Goal: Information Seeking & Learning: Learn about a topic

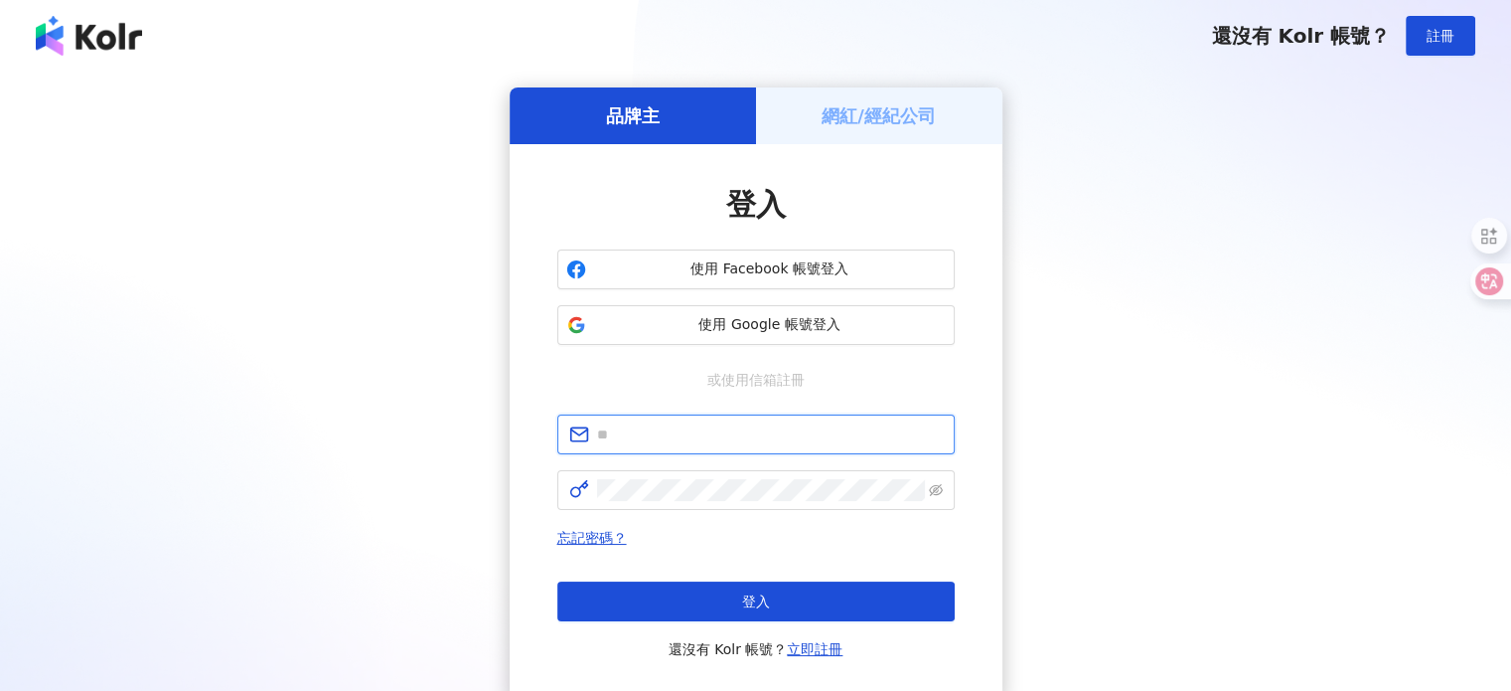
click at [704, 424] on input "text" at bounding box center [770, 434] width 346 height 22
type input "**********"
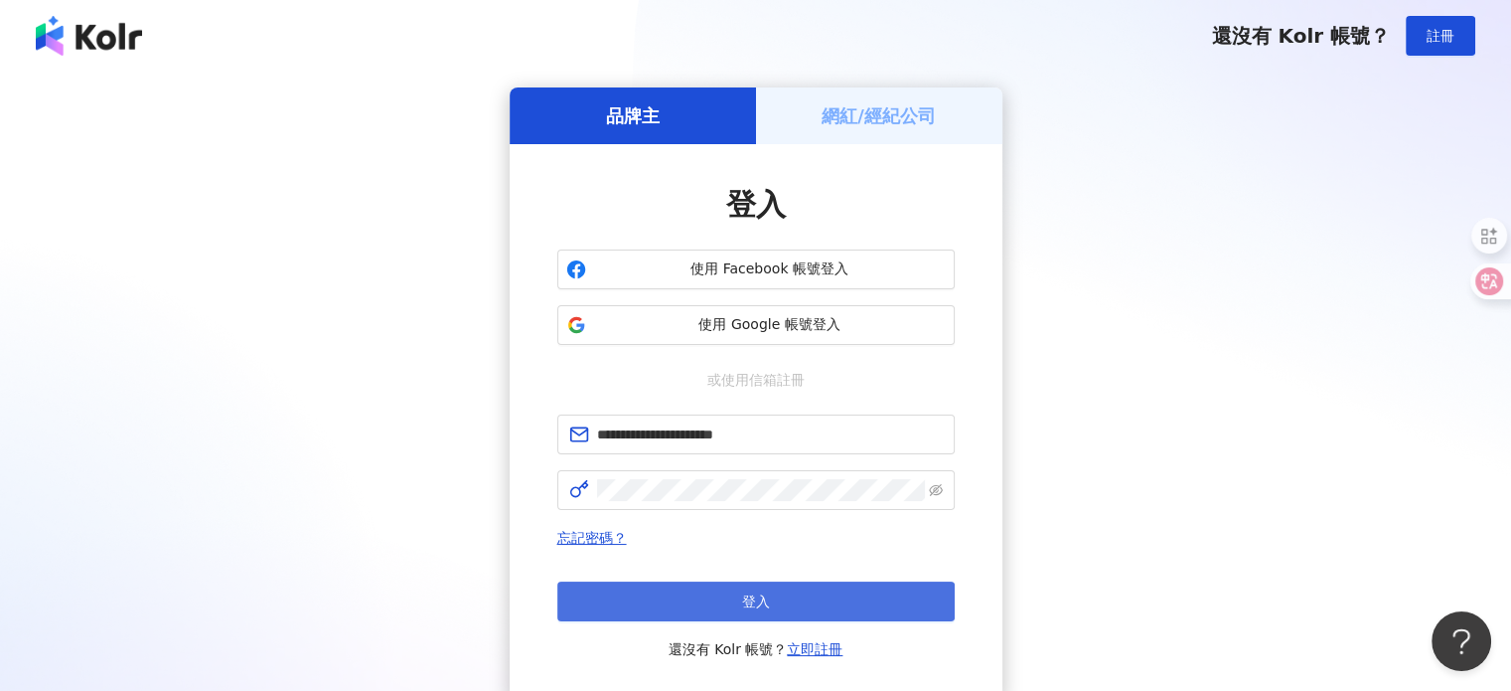
click at [735, 596] on button "登入" at bounding box center [756, 601] width 398 height 40
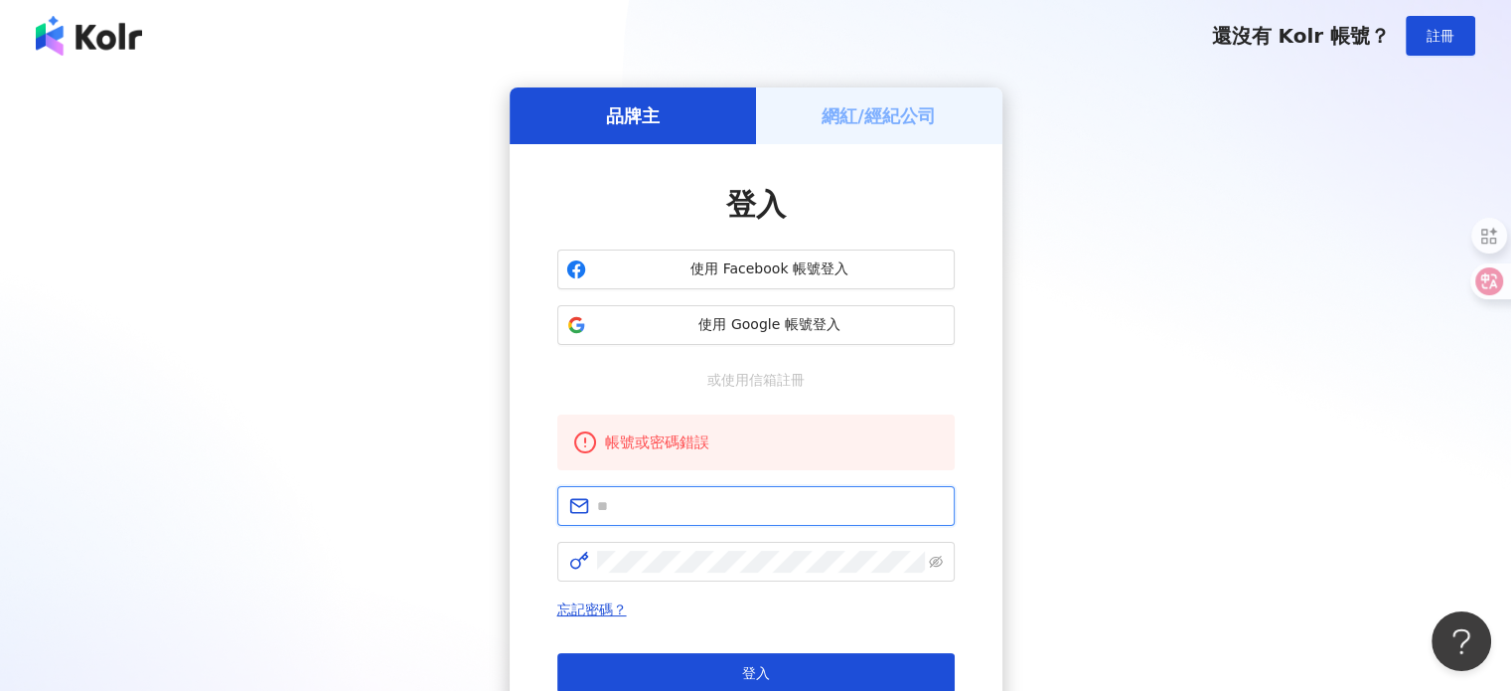
click at [647, 505] on input "text" at bounding box center [770, 506] width 346 height 22
type input "**********"
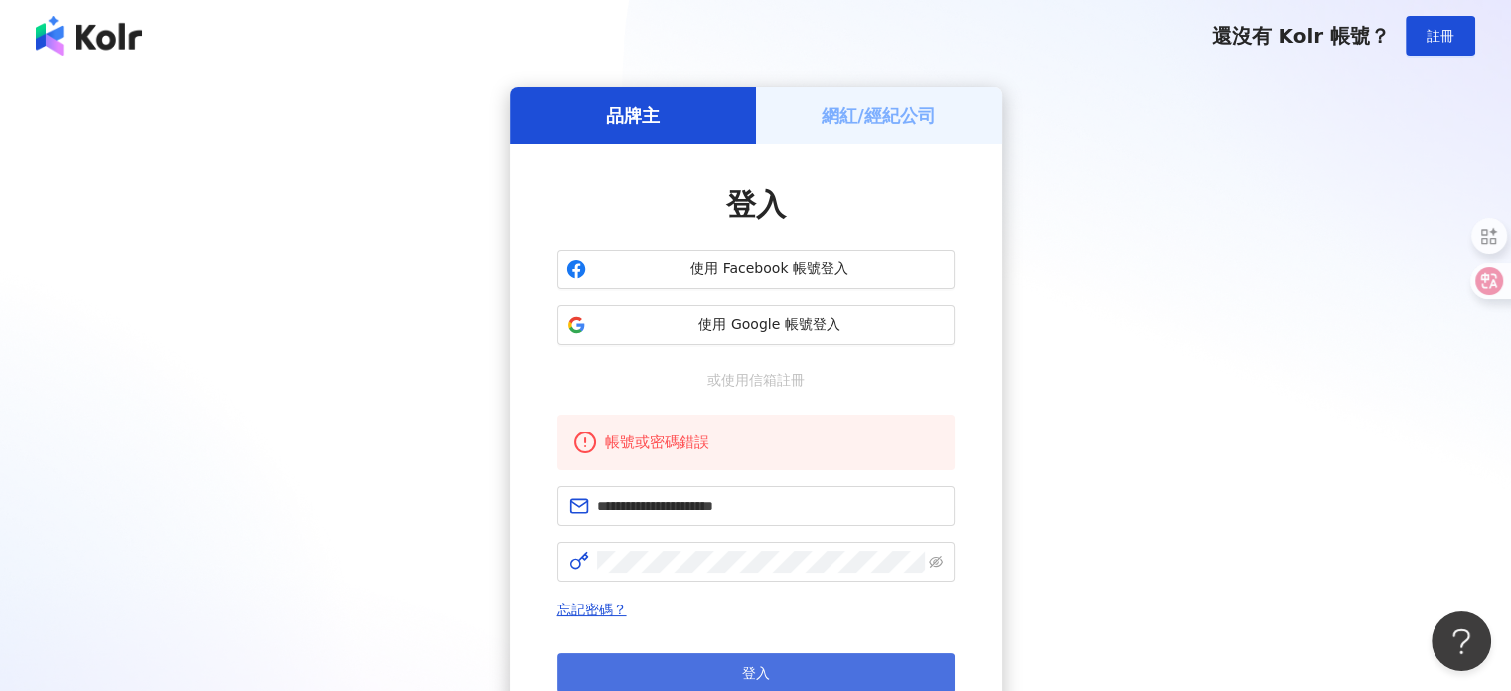
click at [735, 678] on button "登入" at bounding box center [756, 673] width 398 height 40
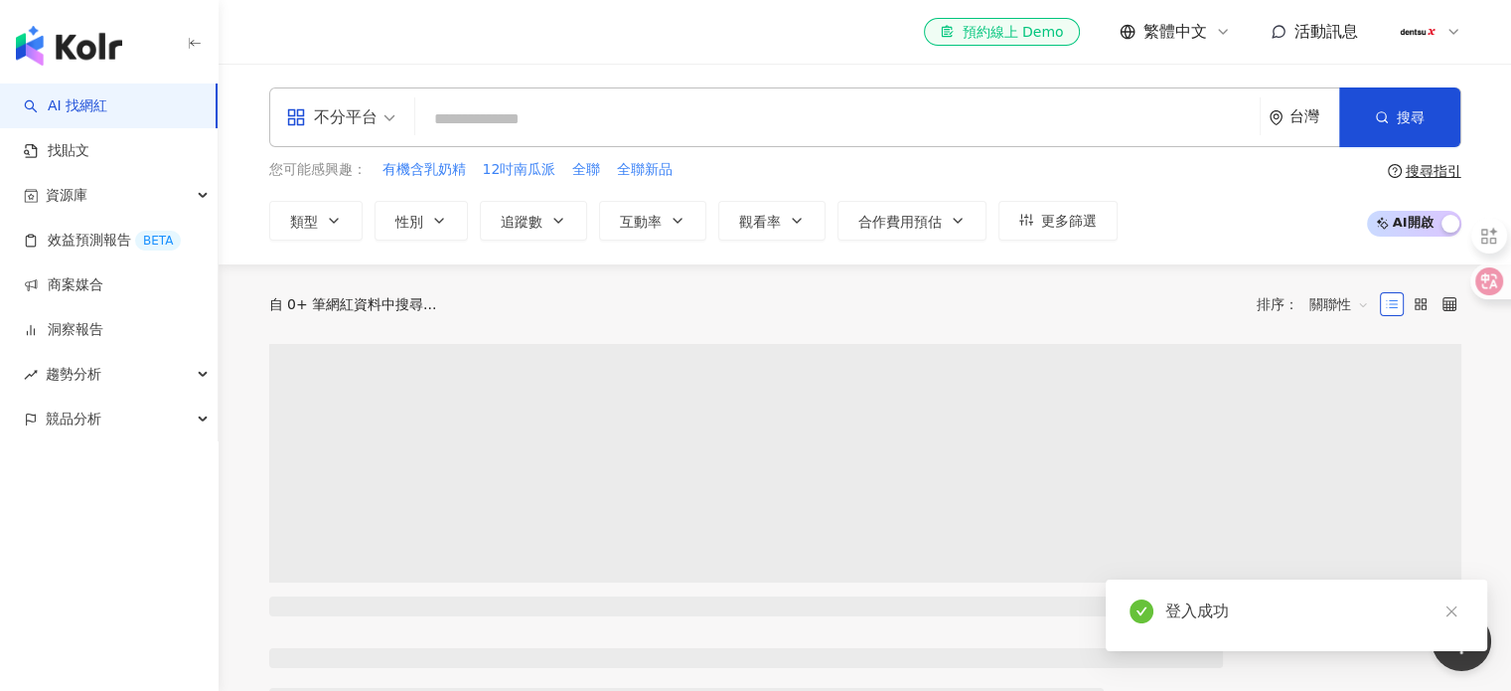
click at [759, 118] on input "search" at bounding box center [837, 119] width 829 height 38
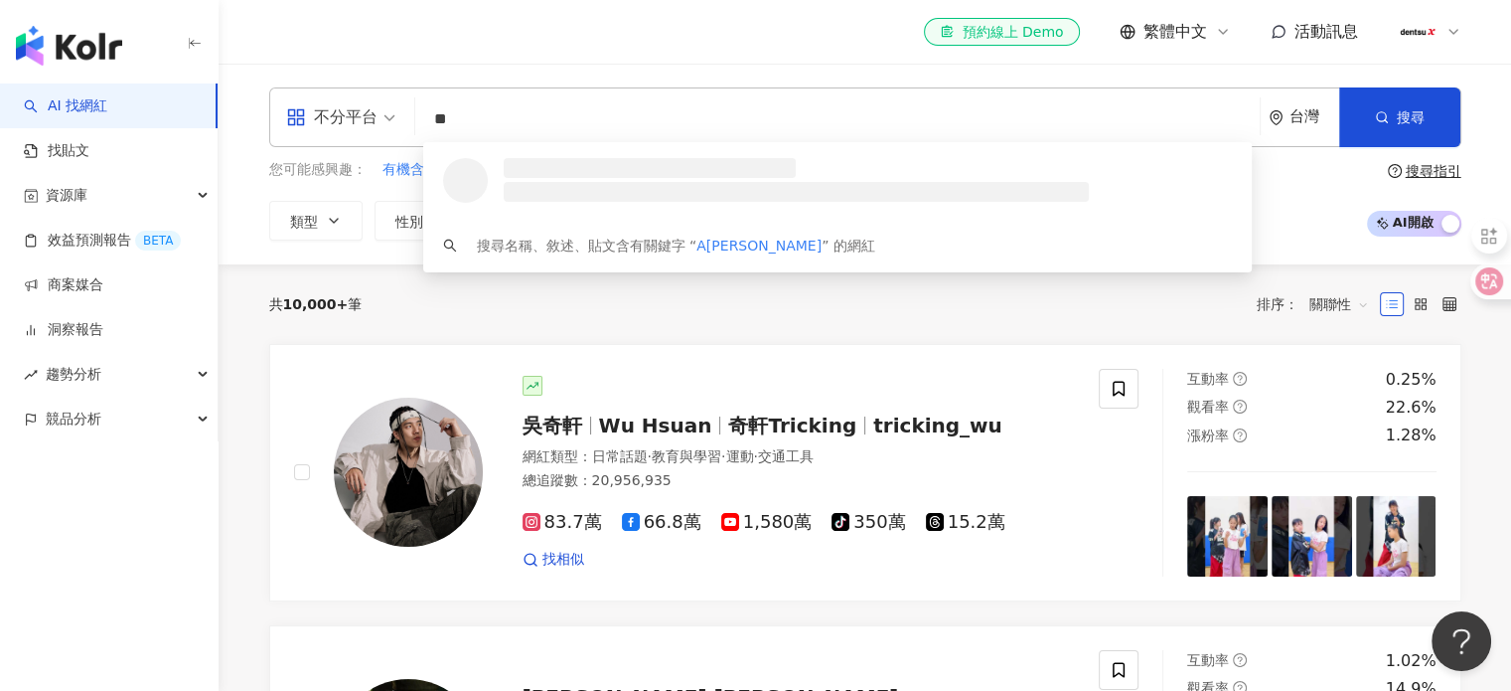
drag, startPoint x: 759, startPoint y: 118, endPoint x: 363, endPoint y: 47, distance: 402.9
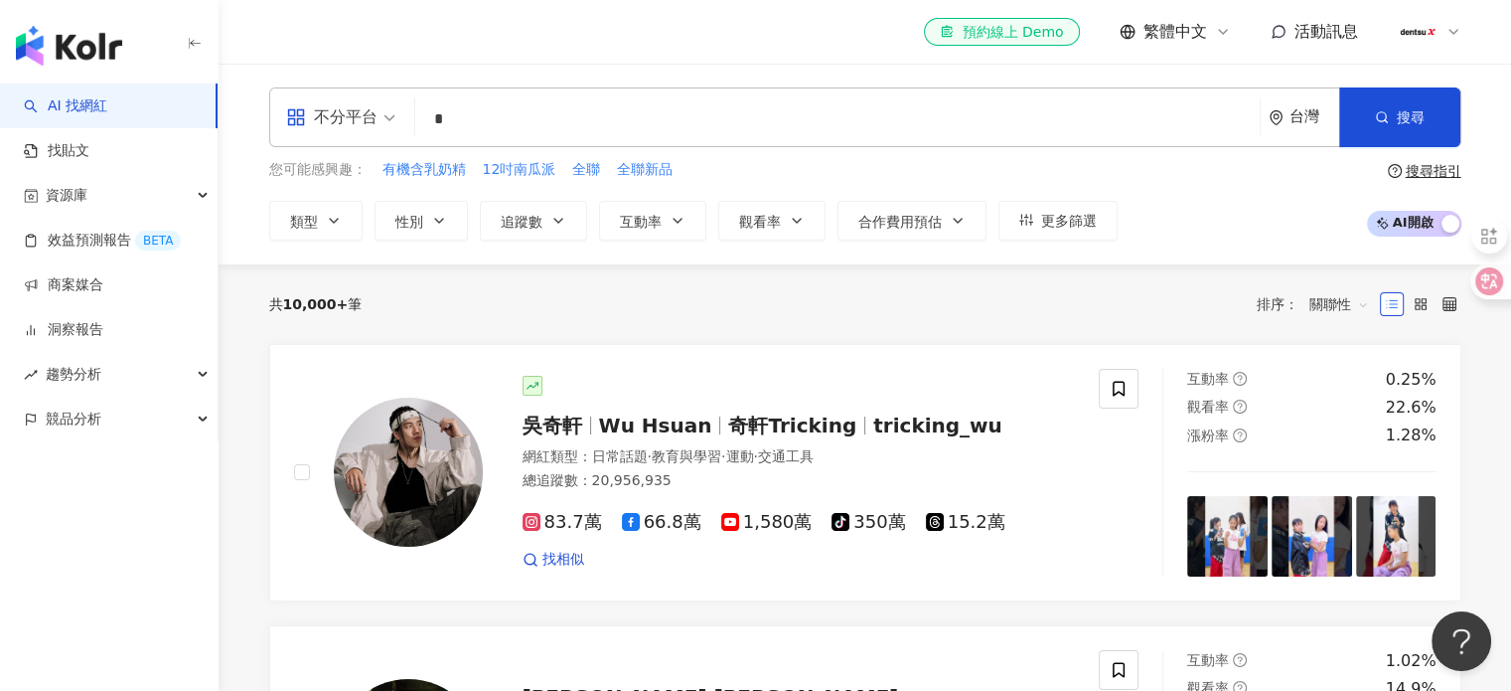
click at [408, 106] on div "不分平台 * 台灣 搜尋 d746201e-c5af-4ad7-bd84-c1a770c1ed1b 李 2,136 追蹤者 李 4,088 追蹤者 李 753…" at bounding box center [865, 117] width 1193 height 60
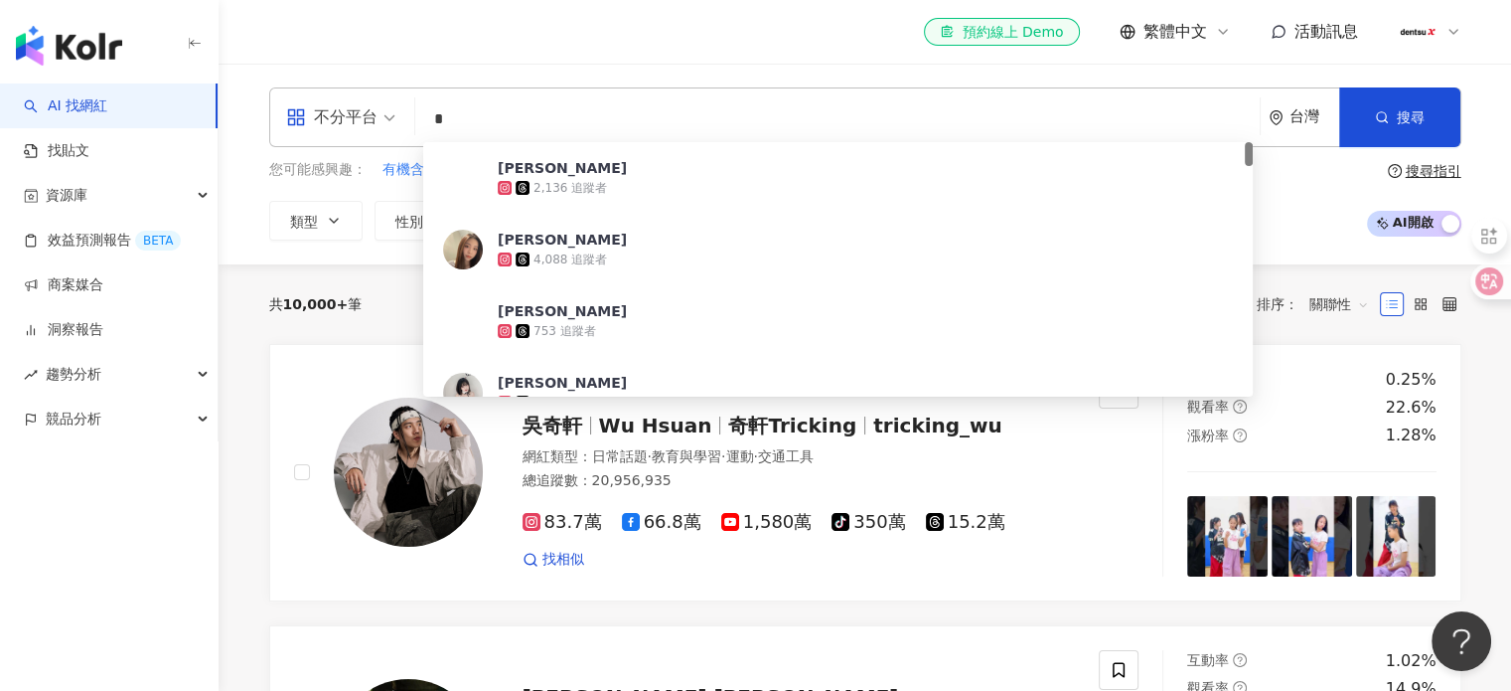
paste input "**"
type input "***"
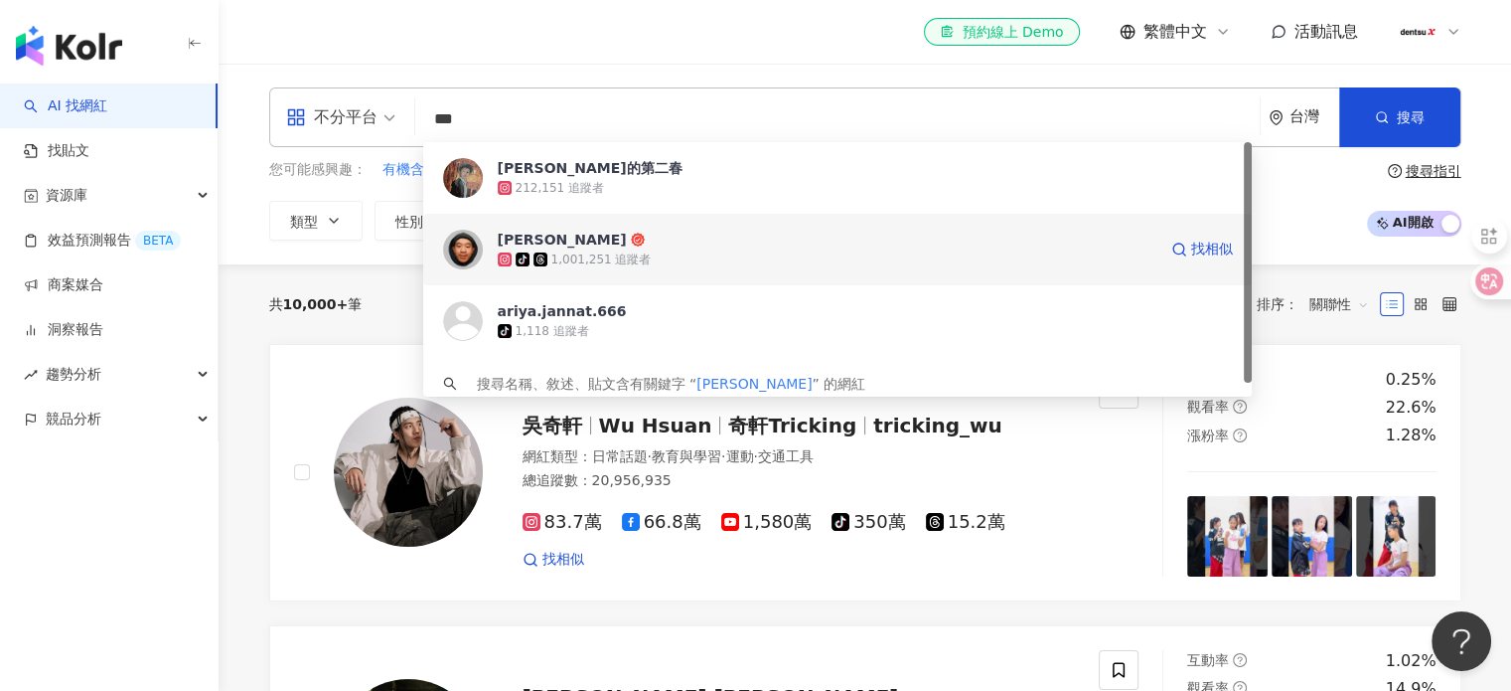
click at [657, 246] on span "[PERSON_NAME]" at bounding box center [827, 240] width 659 height 20
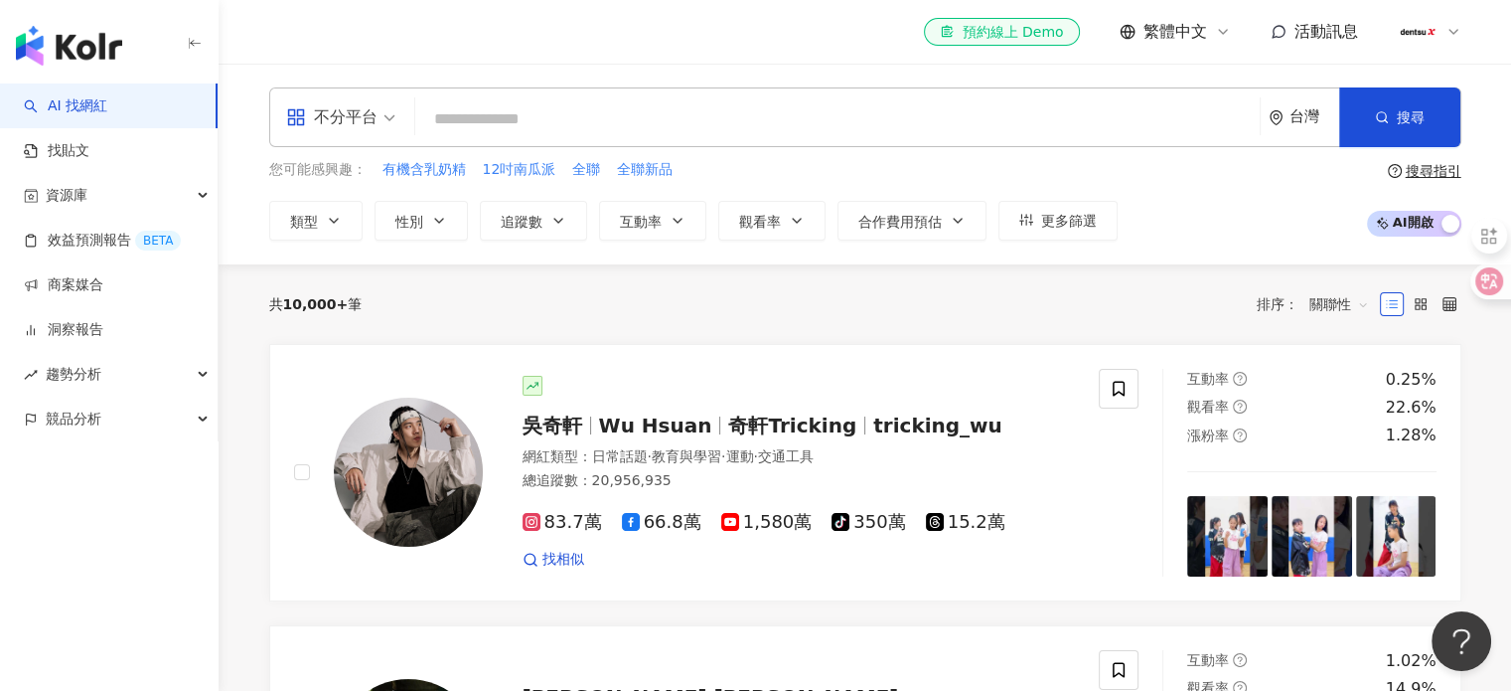
click at [561, 109] on input "search" at bounding box center [837, 119] width 829 height 38
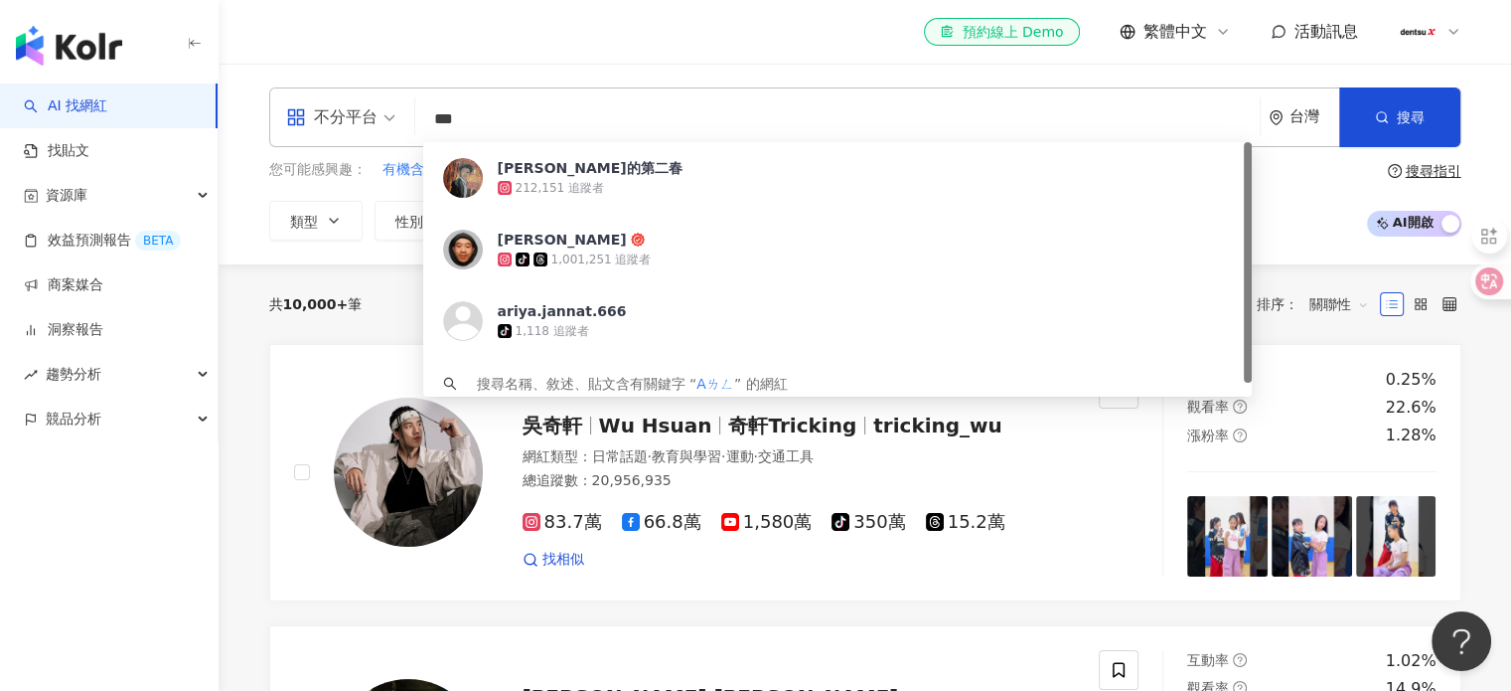
type input "**"
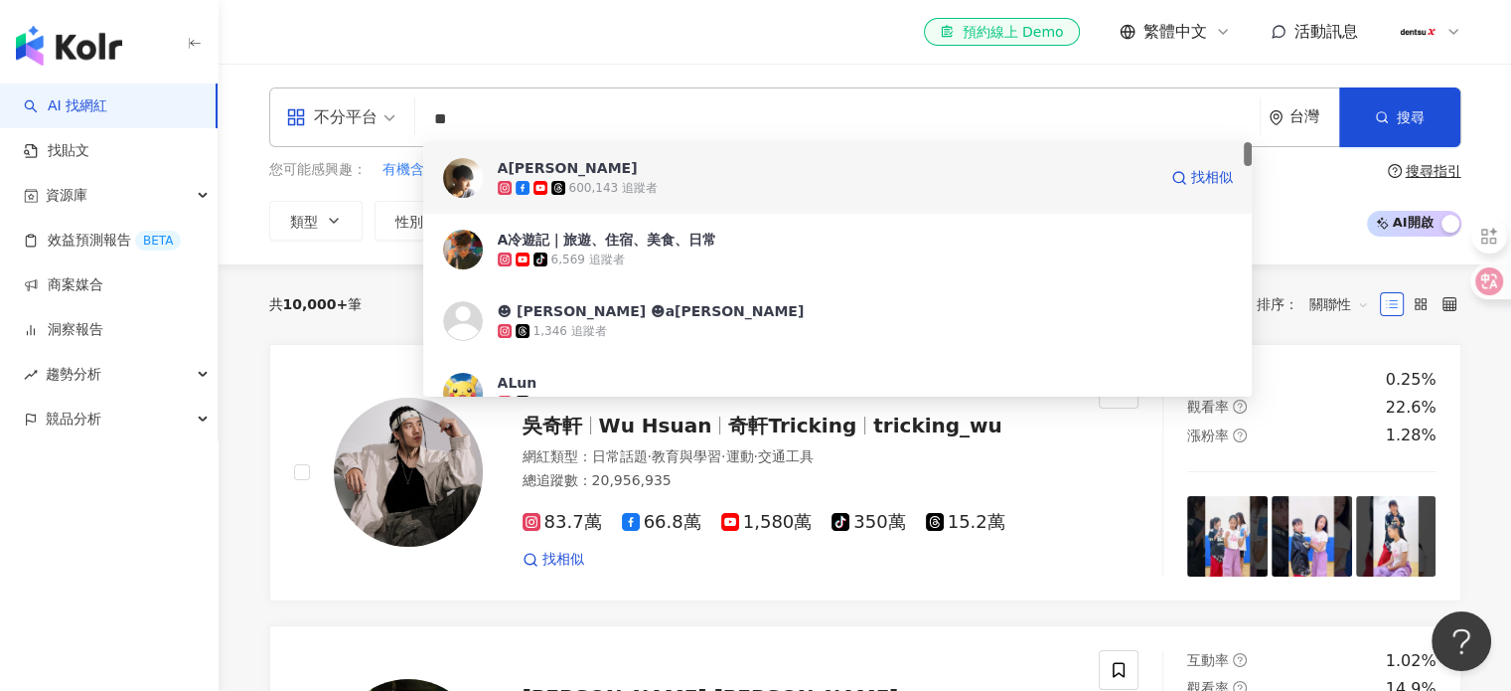
click at [604, 177] on span "A冷" at bounding box center [827, 168] width 659 height 20
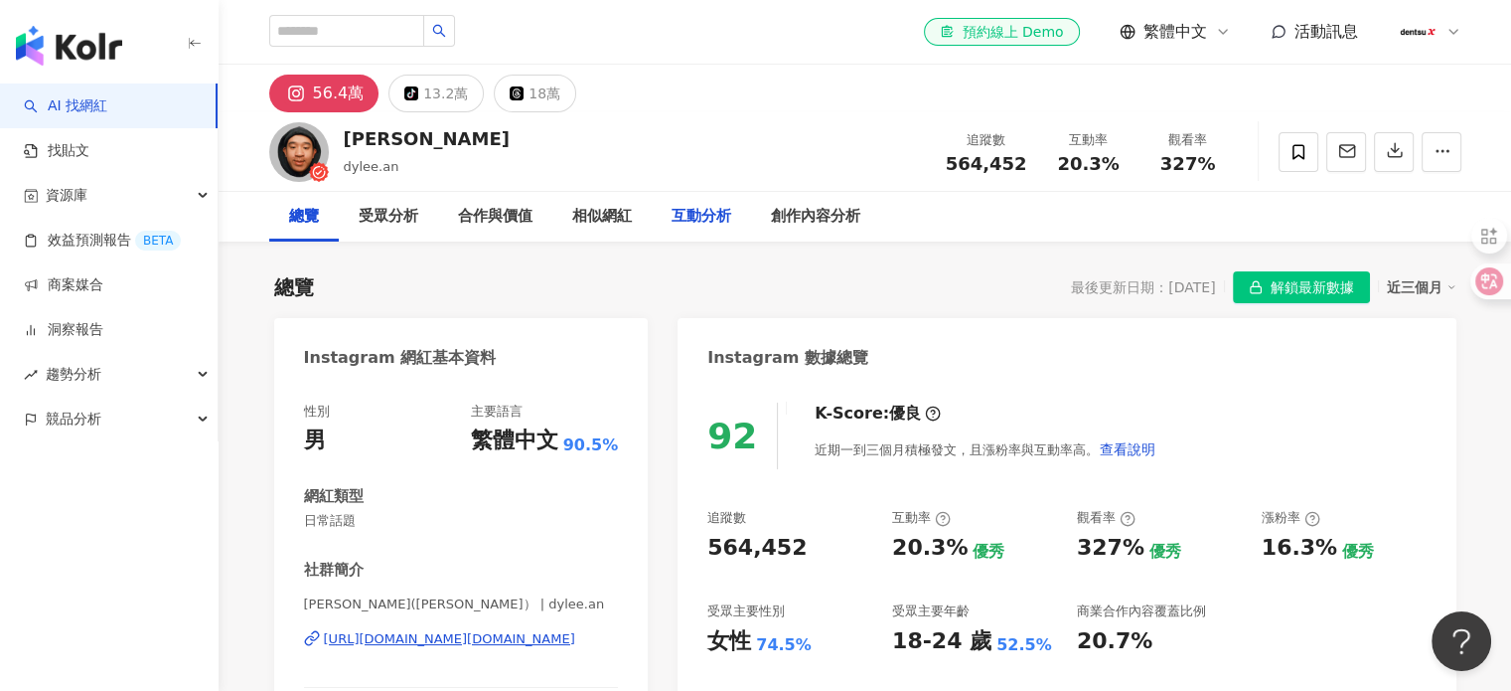
click at [693, 207] on div "互動分析" at bounding box center [702, 217] width 60 height 24
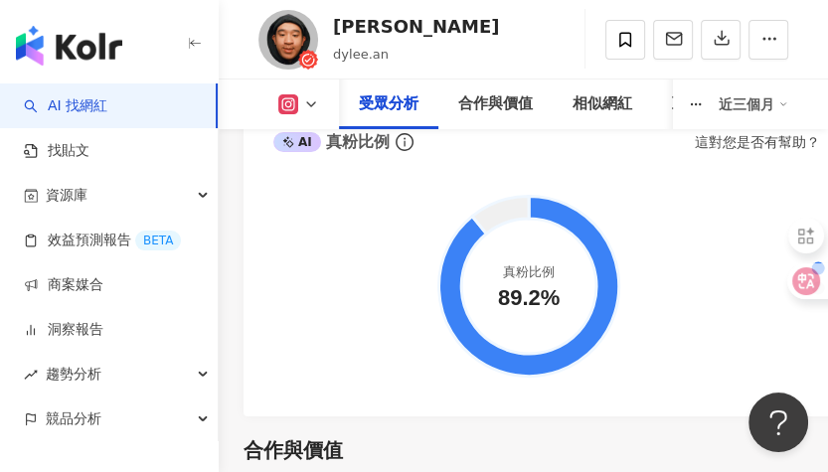
scroll to position [3933, 0]
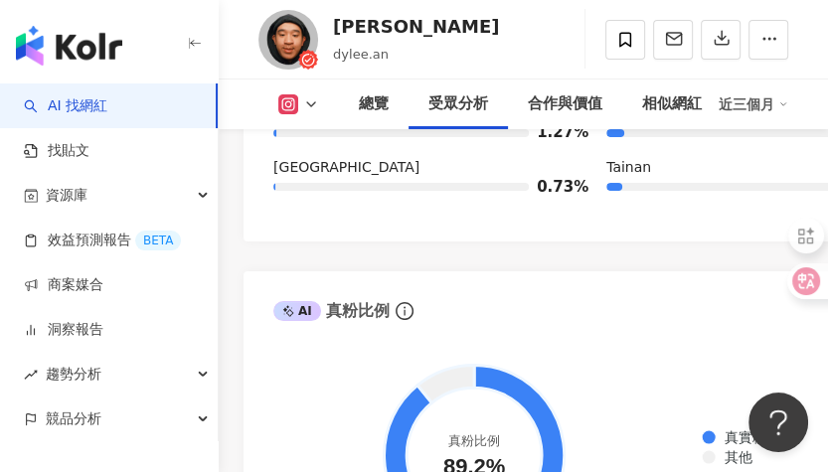
click at [768, 105] on div "互動分析" at bounding box center [771, 104] width 60 height 24
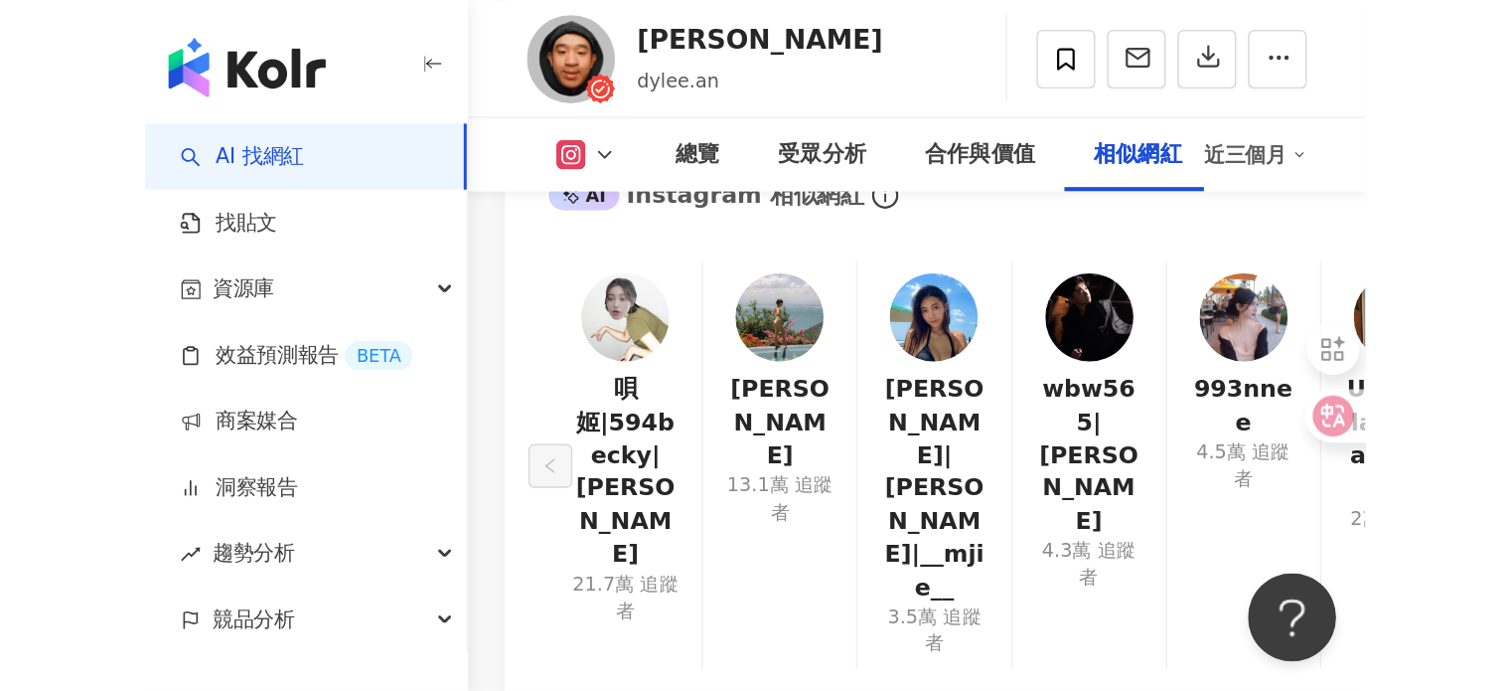
scroll to position [5275, 0]
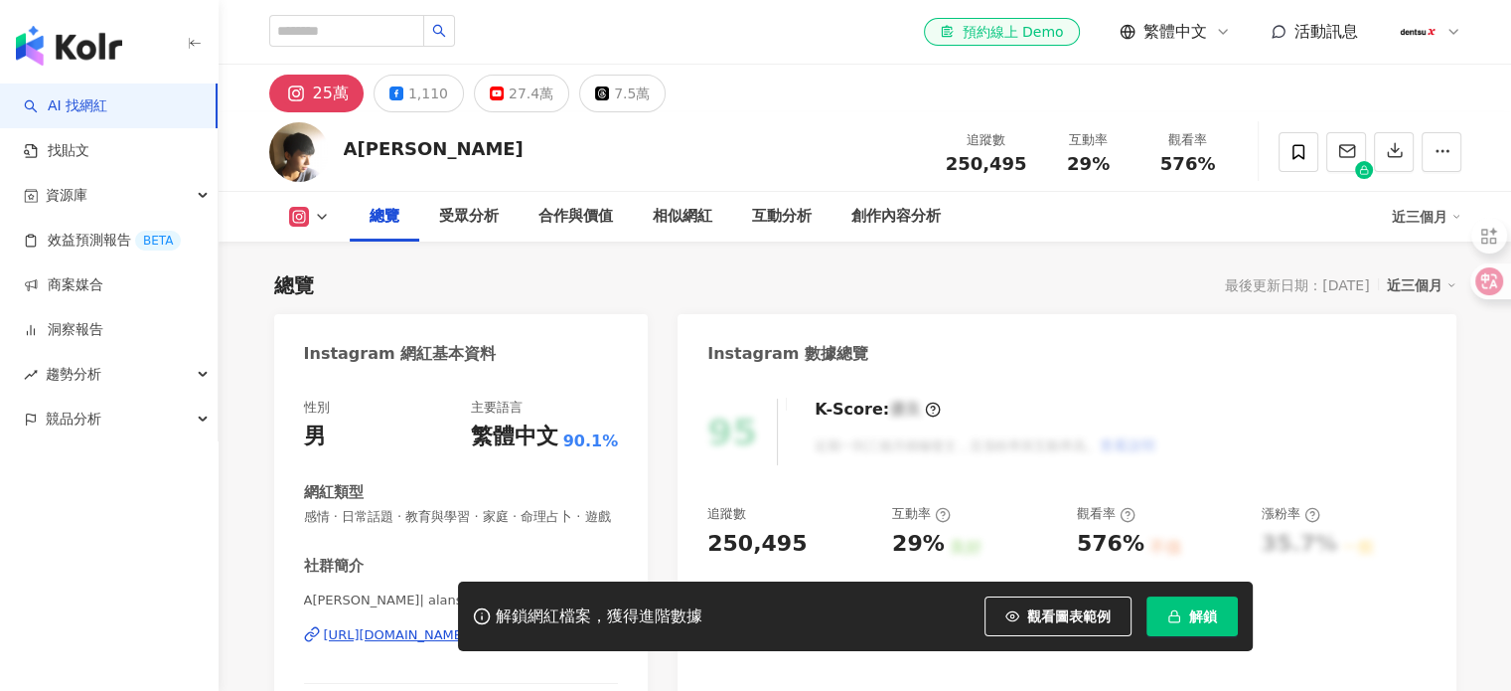
click at [1202, 624] on span "解鎖" at bounding box center [1204, 616] width 28 height 16
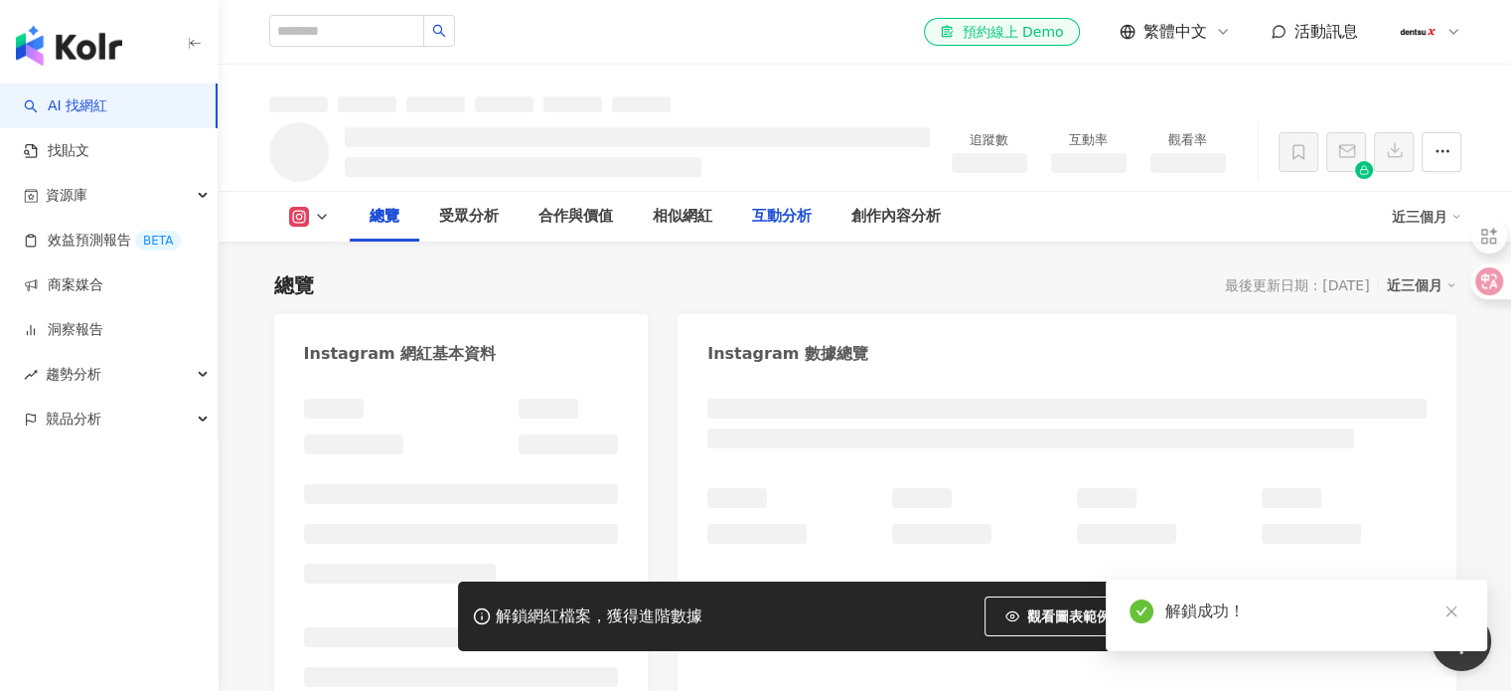
click at [769, 222] on div "互動分析" at bounding box center [782, 217] width 60 height 24
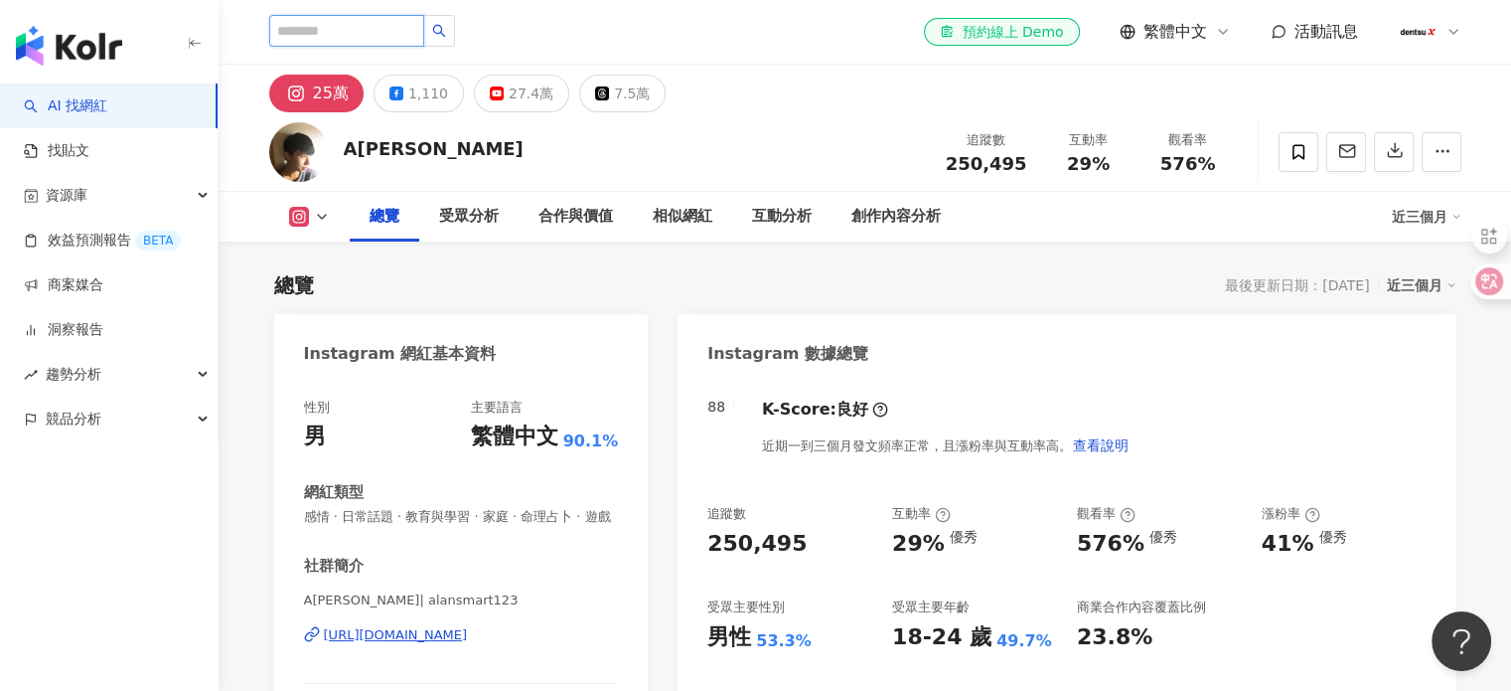
click at [394, 30] on input "search" at bounding box center [346, 31] width 155 height 32
type input "**"
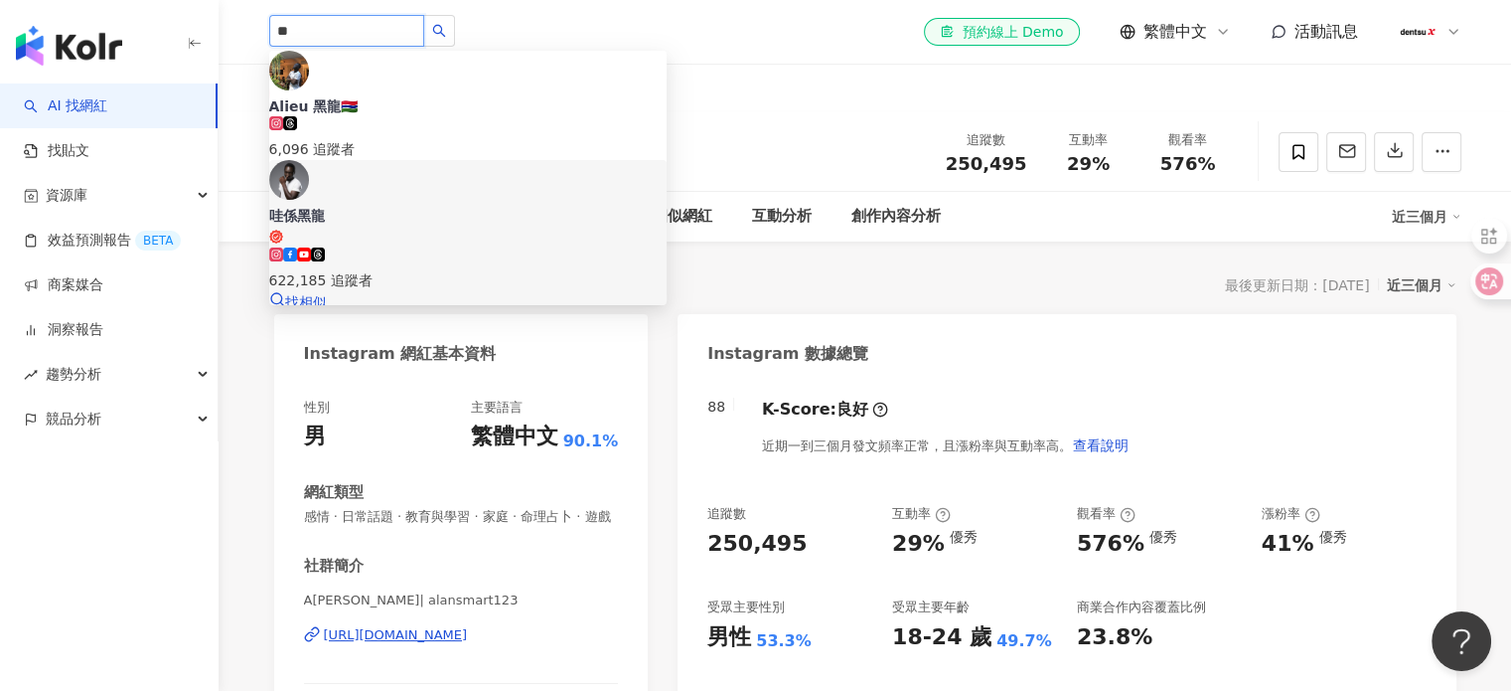
click at [473, 269] on div "622,185 追蹤者" at bounding box center [468, 280] width 398 height 22
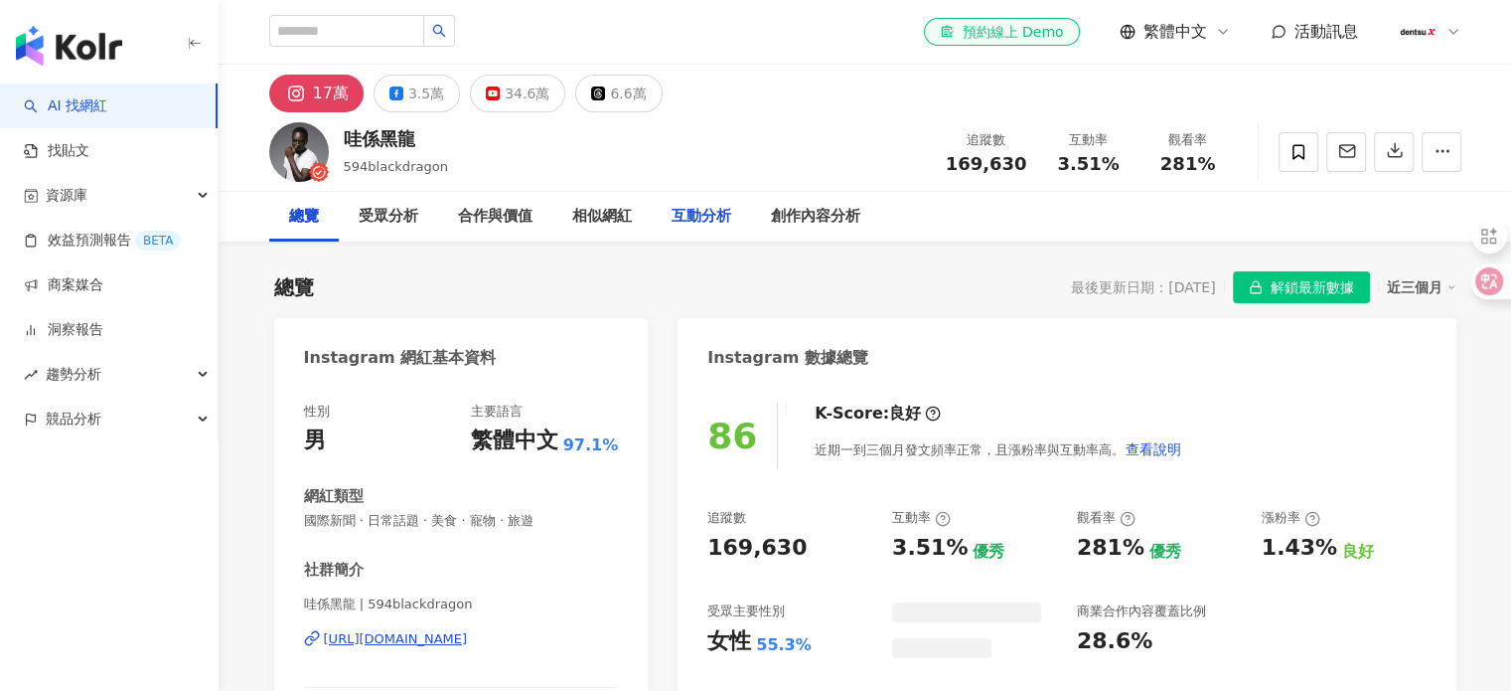
click at [722, 218] on div "互動分析" at bounding box center [702, 217] width 60 height 24
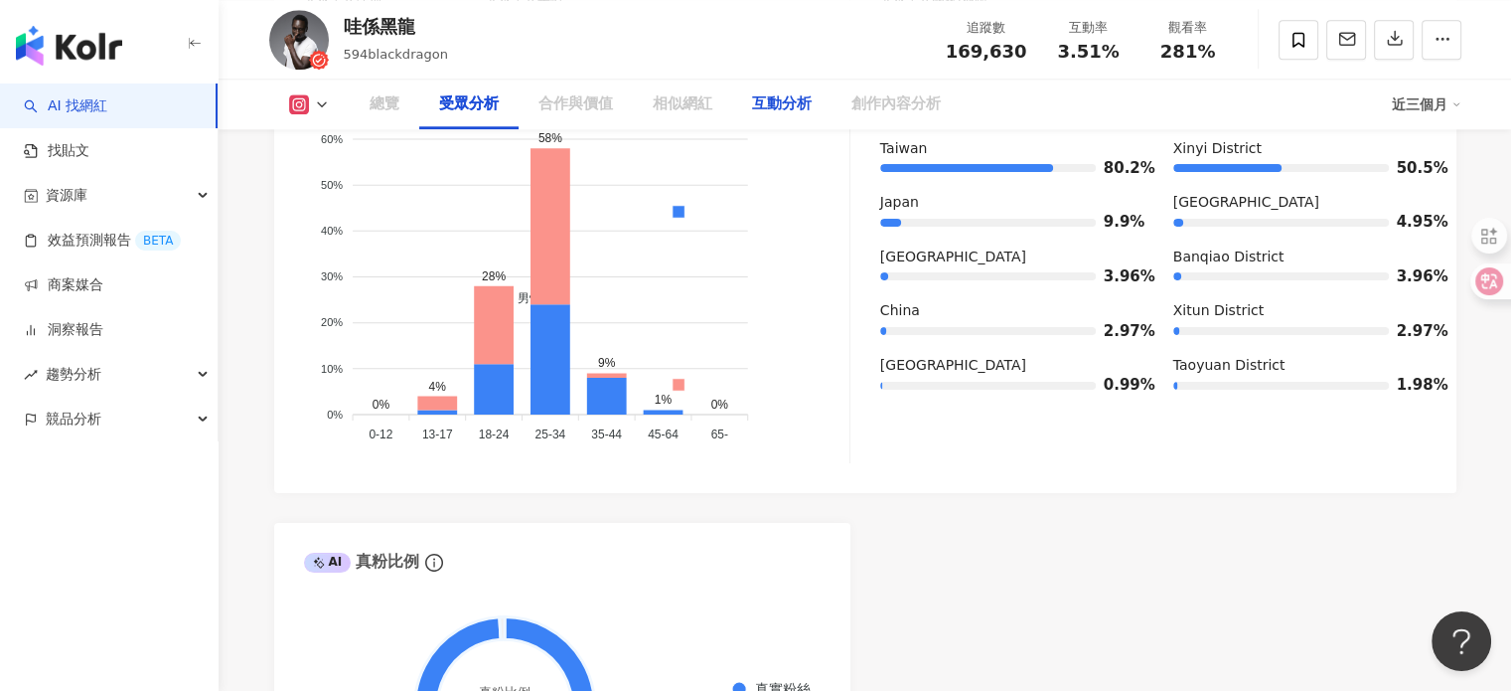
click at [770, 111] on div "互動分析" at bounding box center [782, 104] width 60 height 24
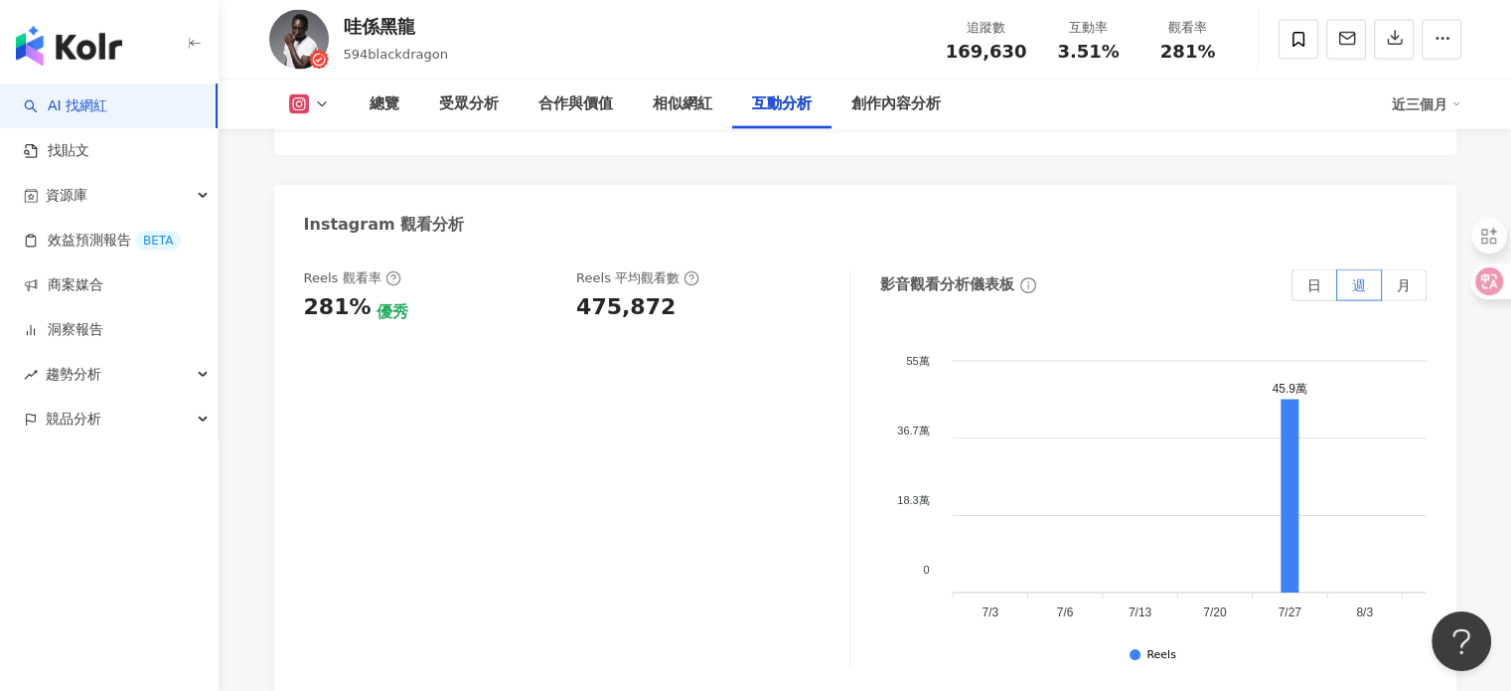
scroll to position [4311, 0]
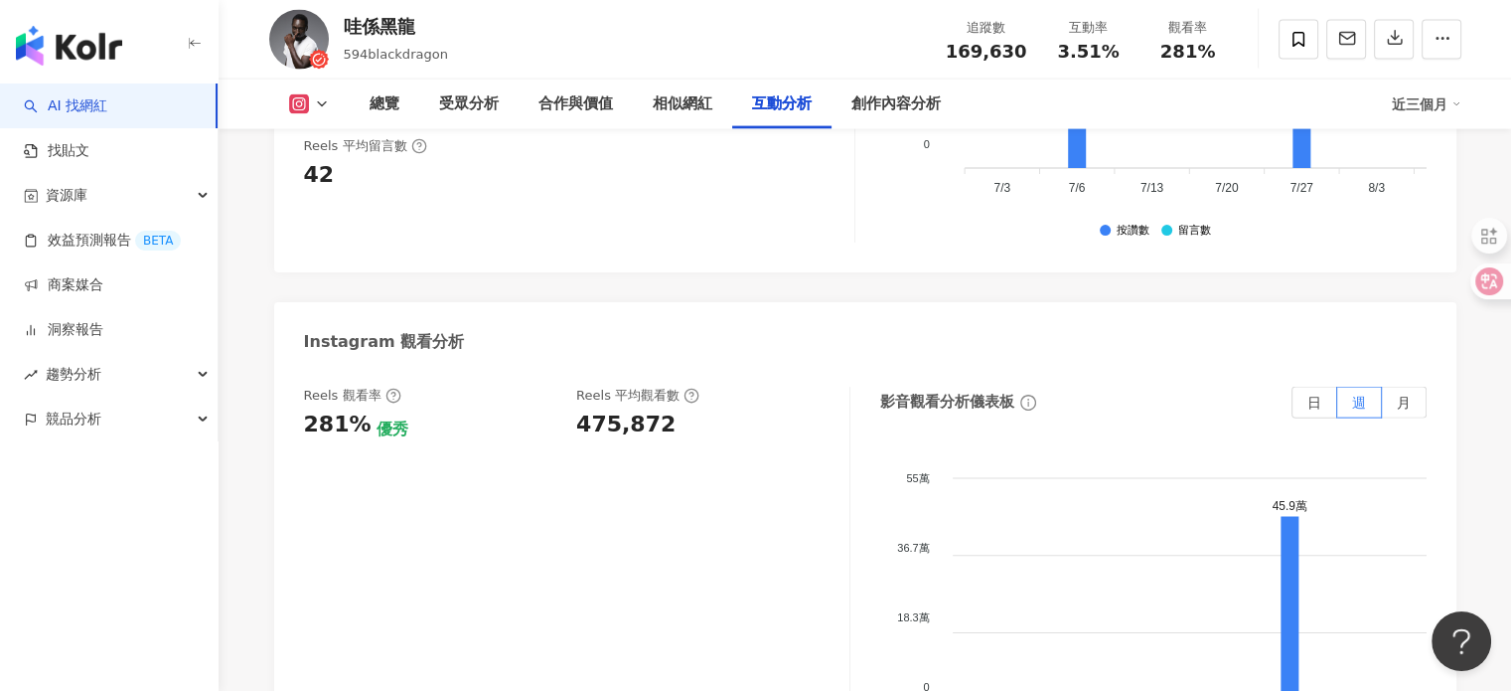
click at [107, 96] on link "AI 找網紅" at bounding box center [65, 106] width 83 height 20
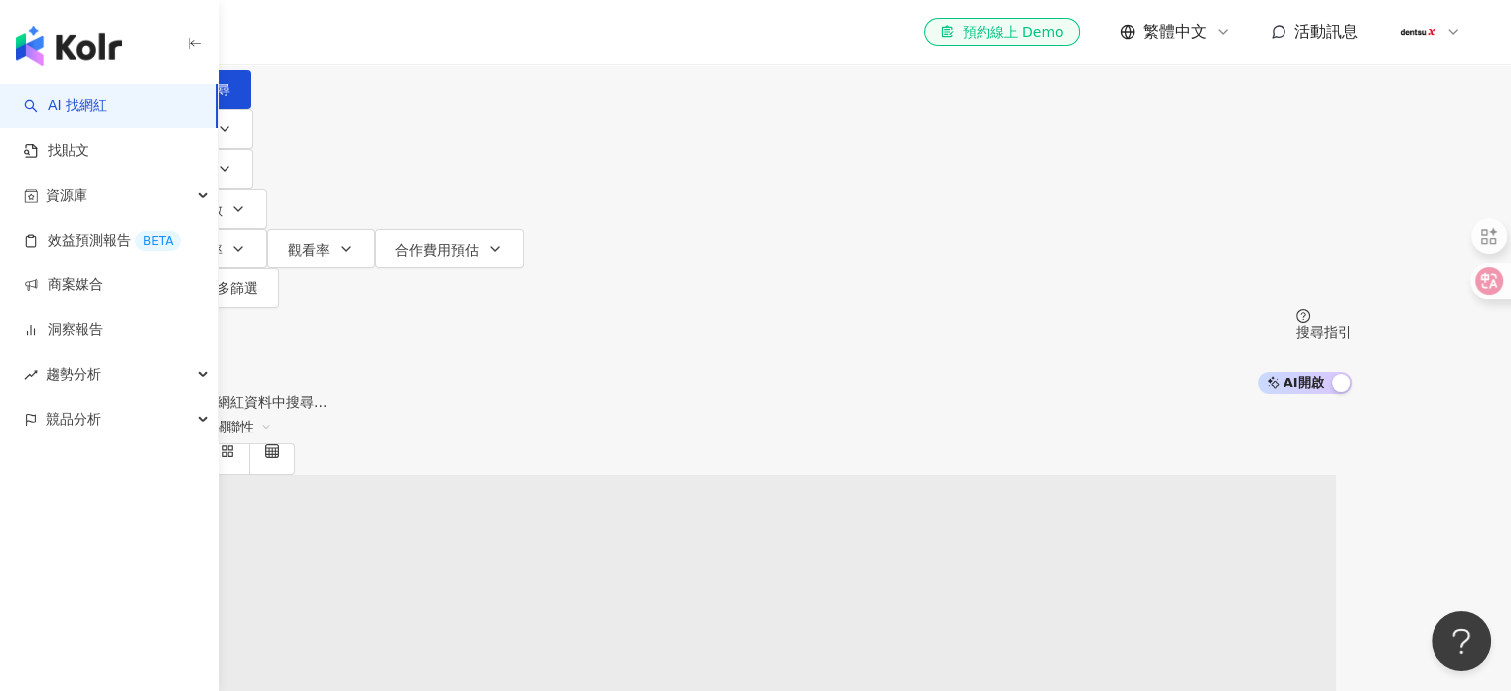
click at [449, 38] on input "search" at bounding box center [368, 19] width 161 height 38
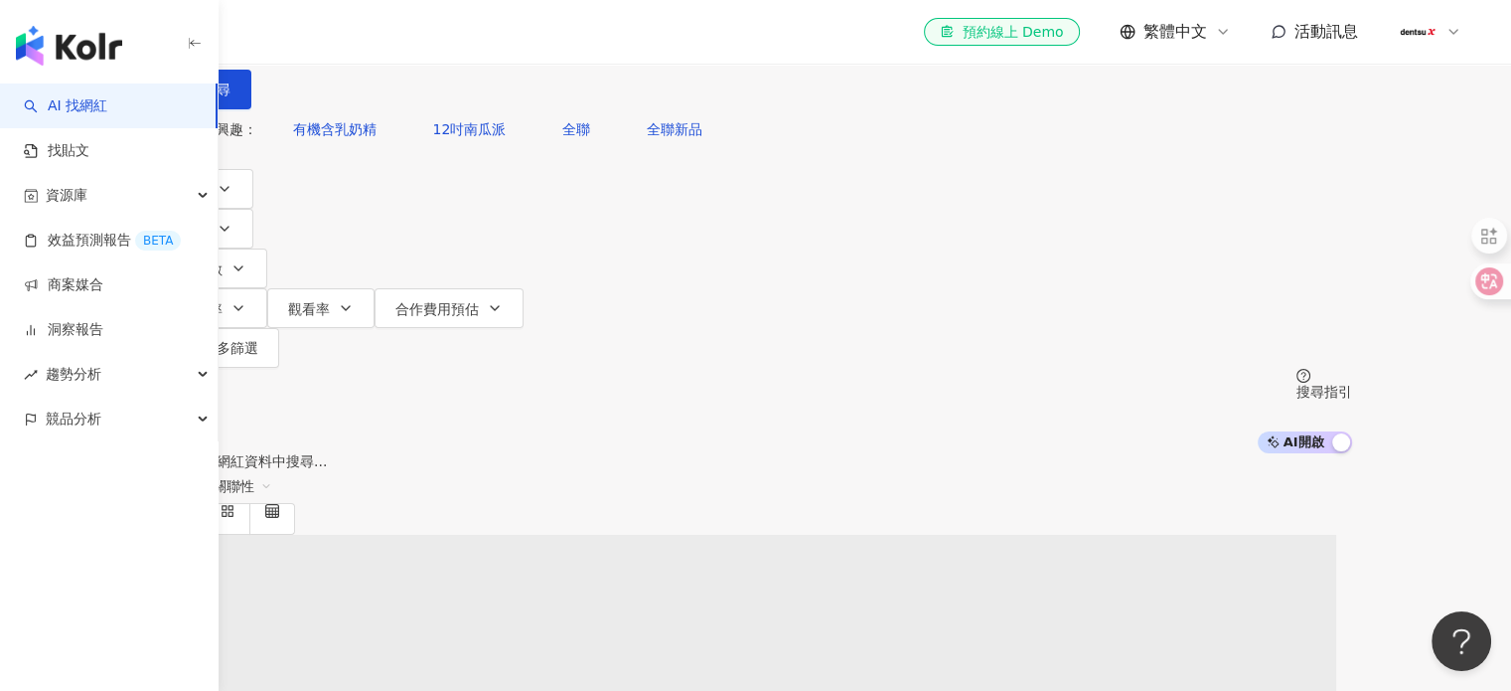
type input "***"
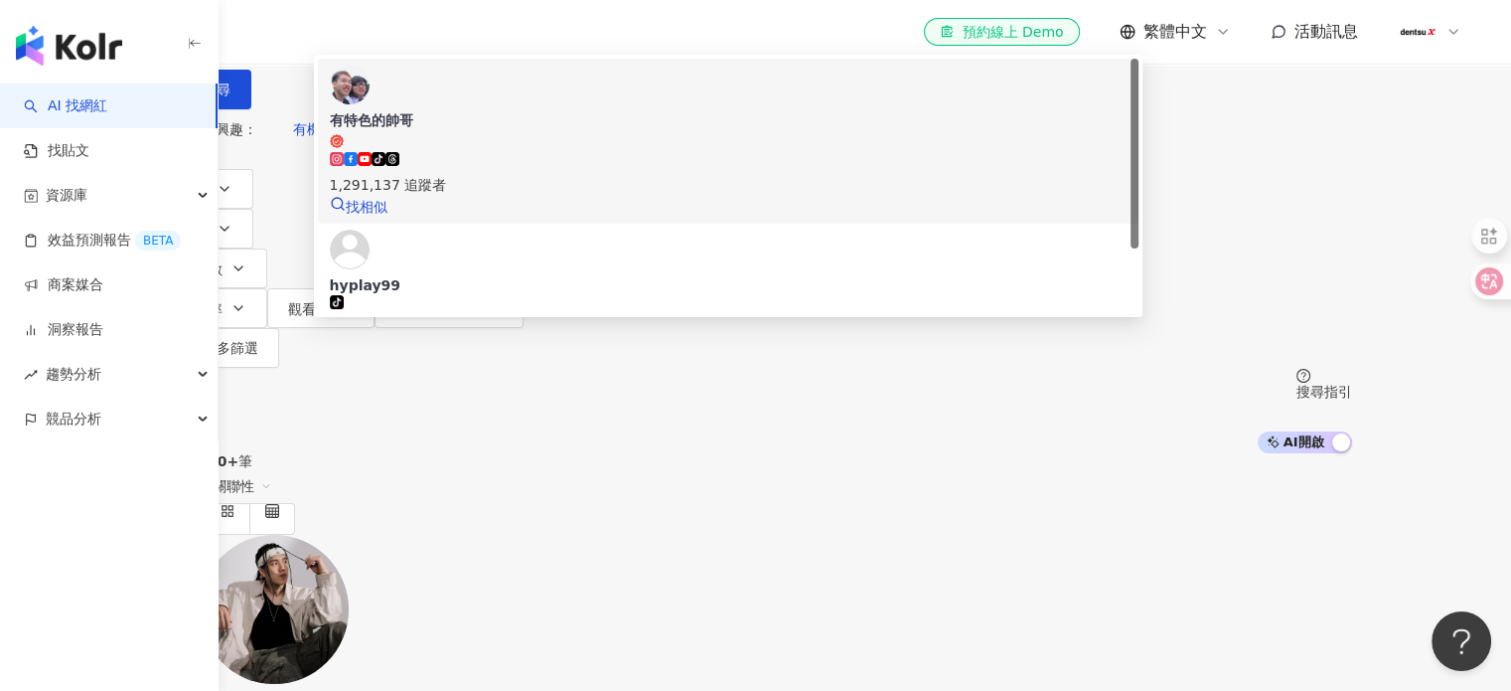
click at [399, 171] on span at bounding box center [393, 163] width 14 height 16
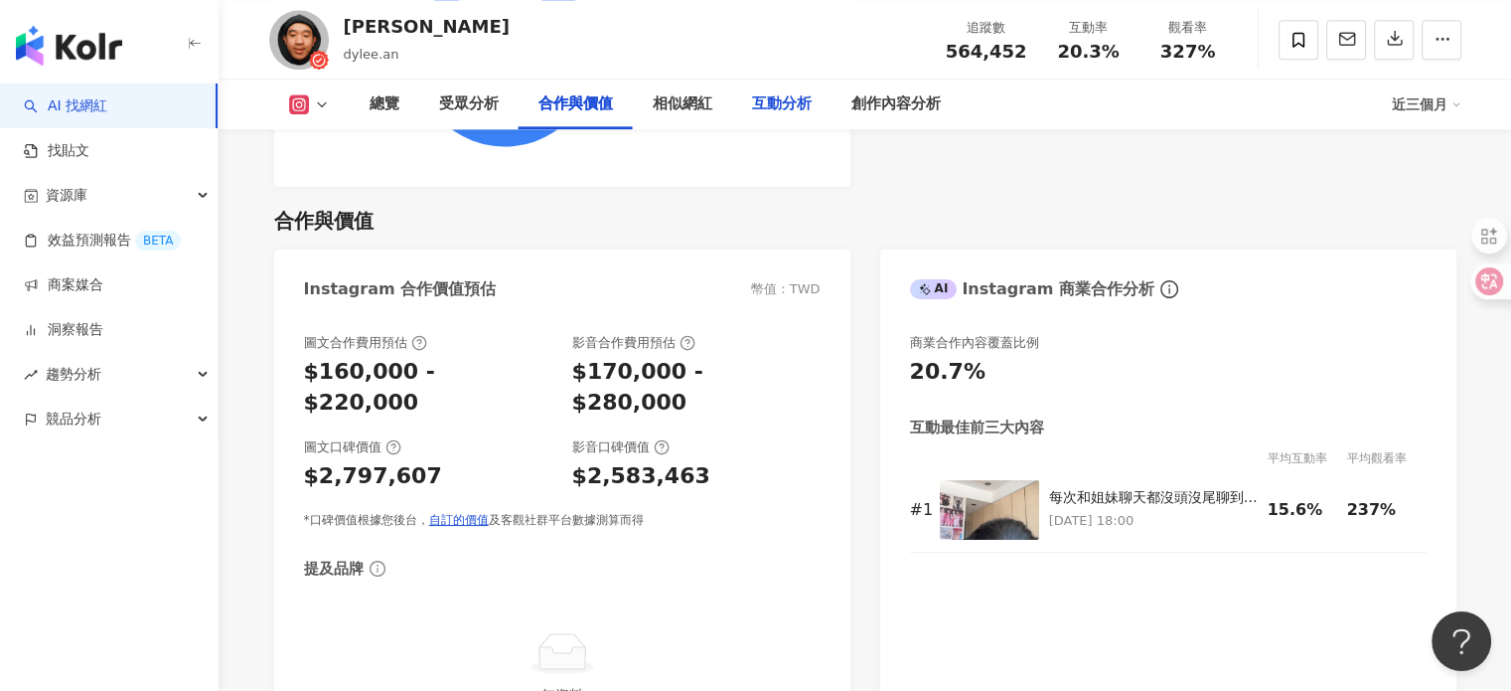
scroll to position [2592, 0]
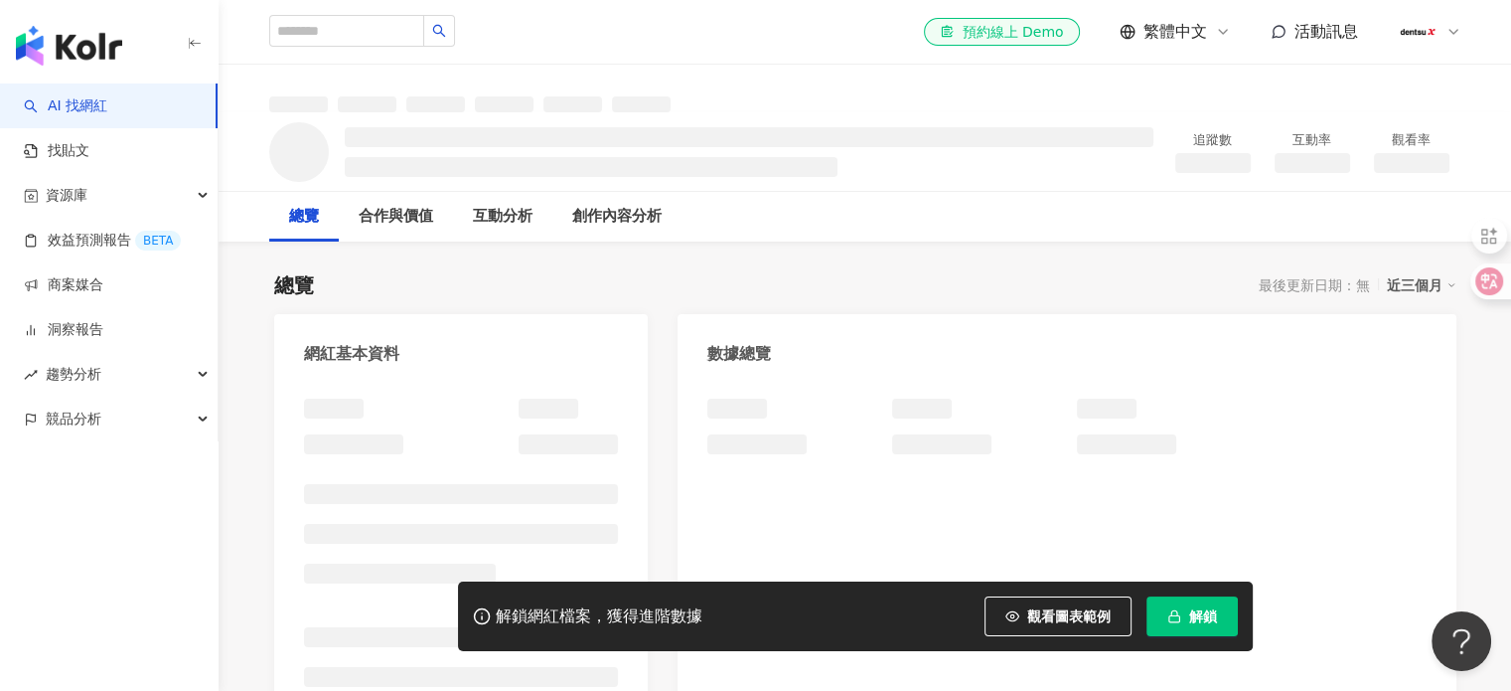
click at [1204, 627] on button "解鎖" at bounding box center [1192, 616] width 91 height 40
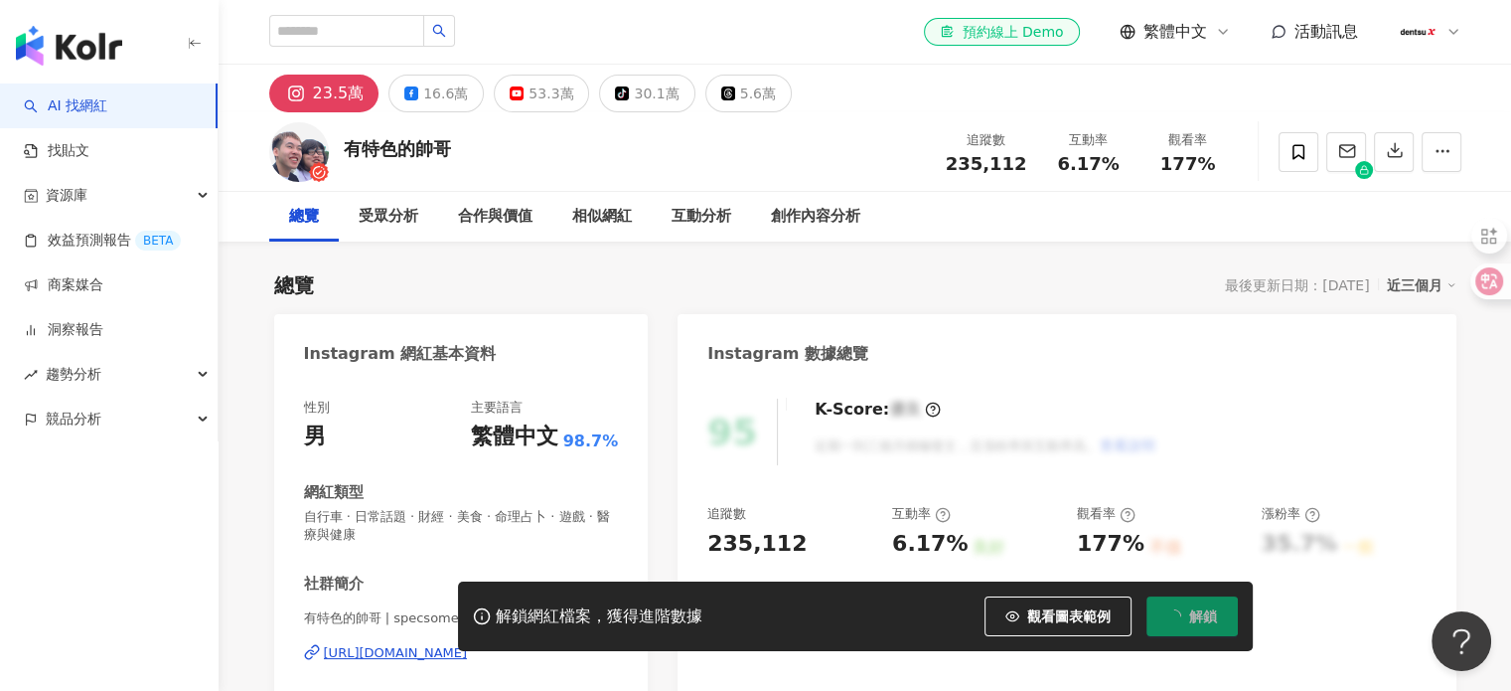
click at [1204, 614] on span "解鎖" at bounding box center [1204, 616] width 28 height 16
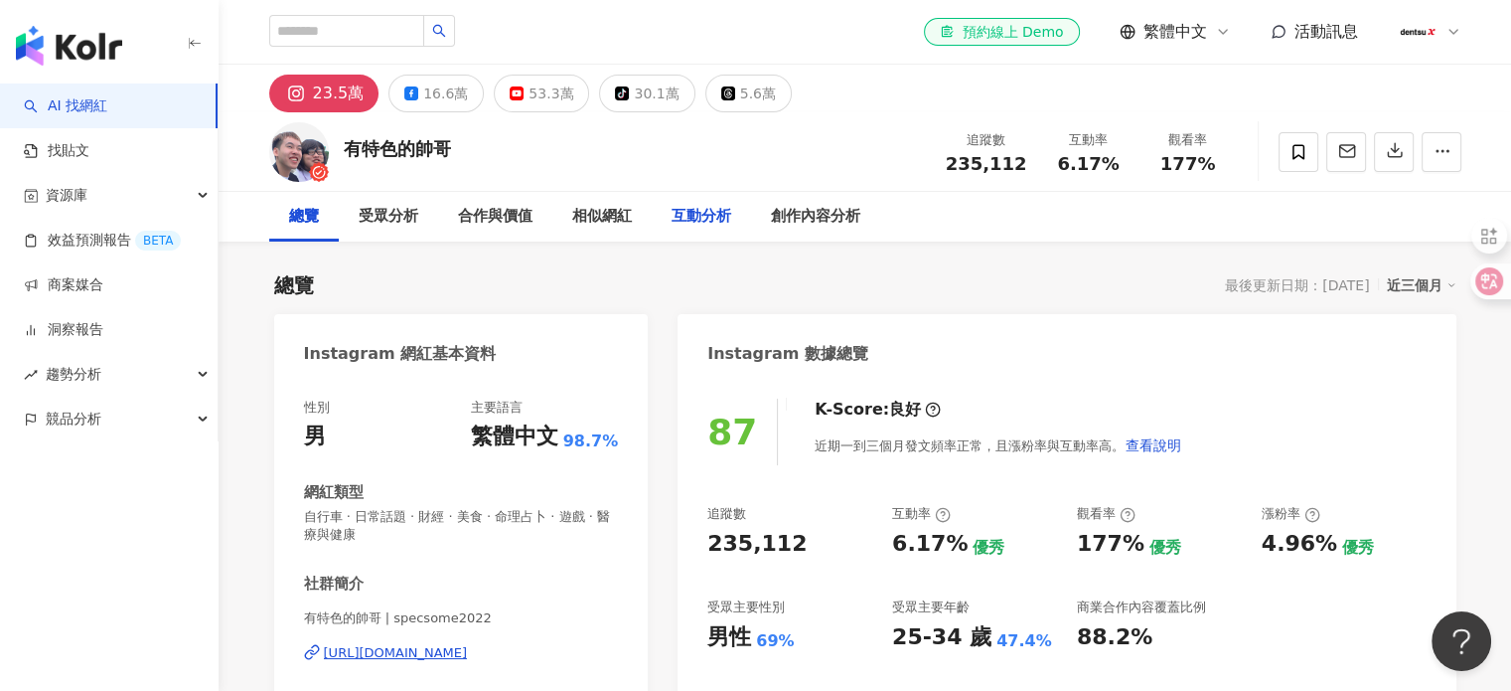
click at [695, 220] on div "互動分析" at bounding box center [702, 217] width 60 height 24
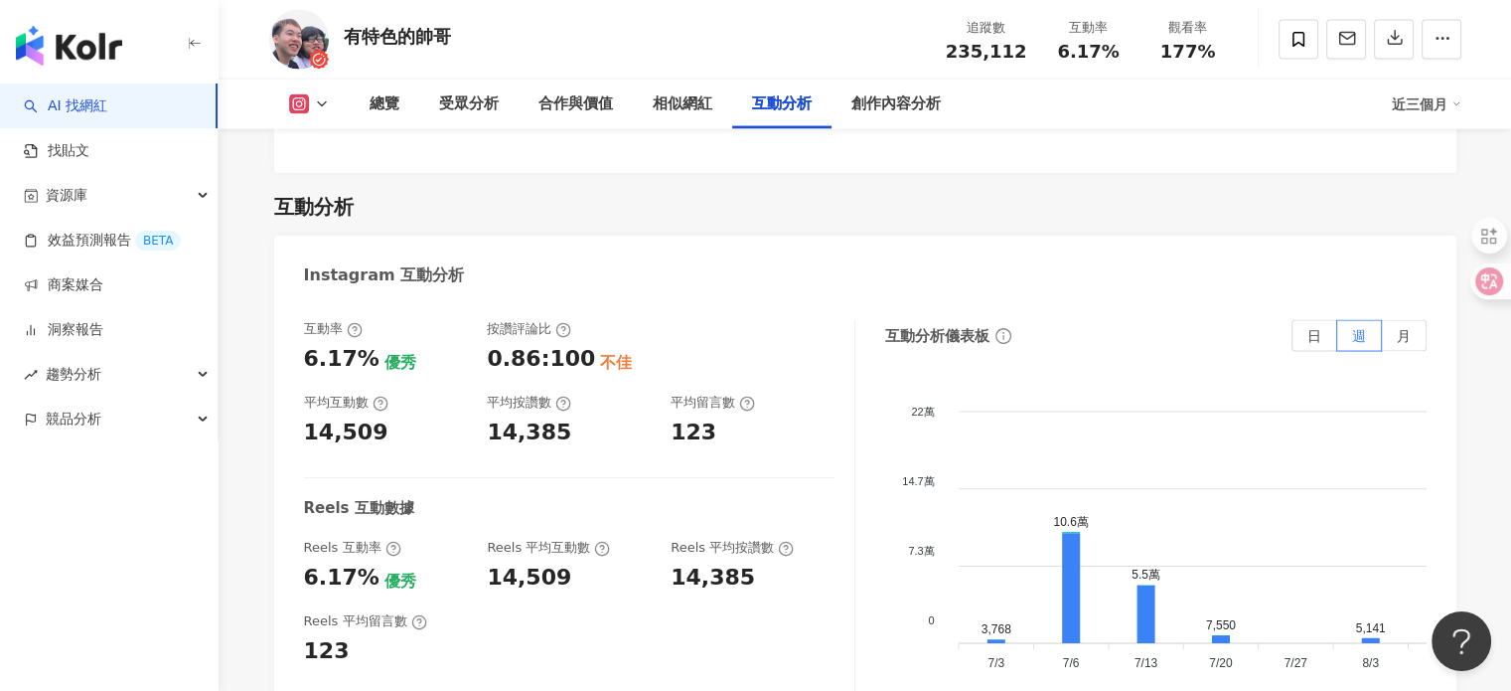
scroll to position [4203, 0]
